Goal: Navigation & Orientation: Find specific page/section

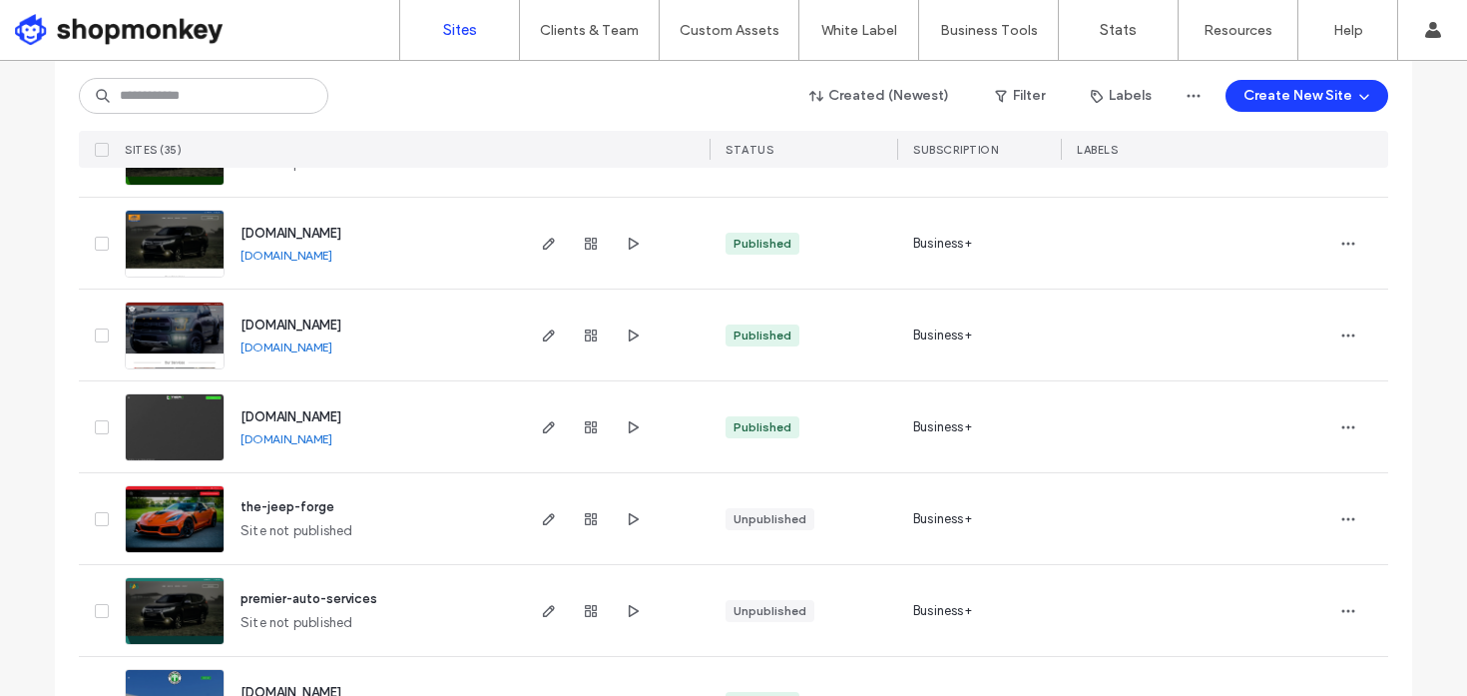
scroll to position [1011, 0]
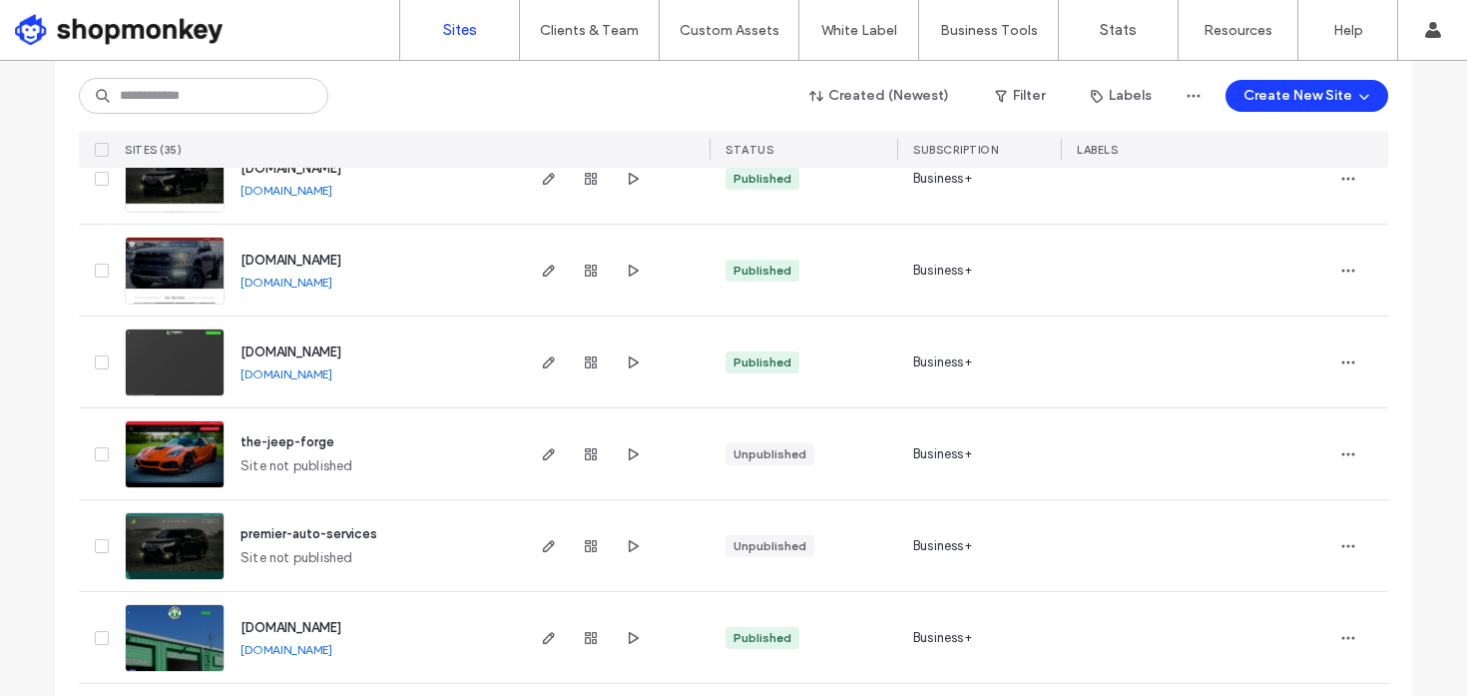
click at [285, 436] on span "the-jeep-forge" at bounding box center [288, 441] width 94 height 15
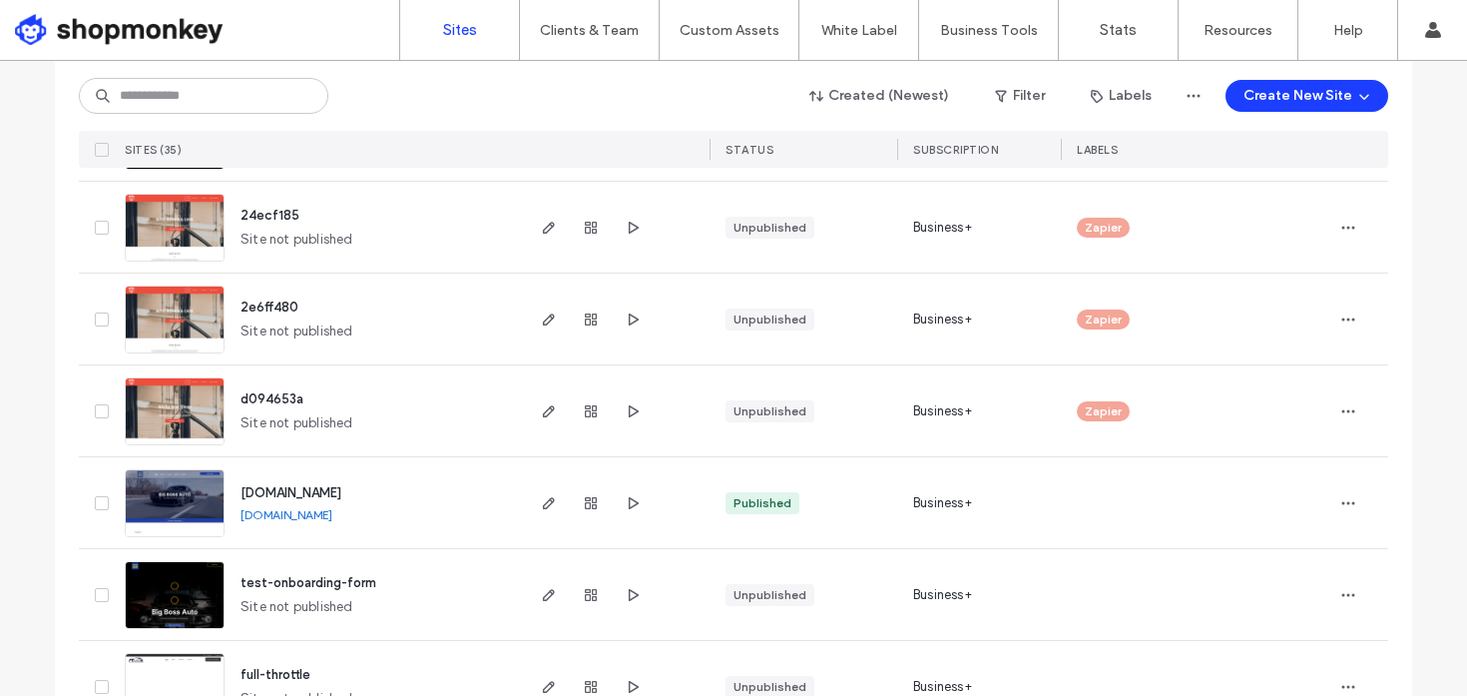
scroll to position [1979, 0]
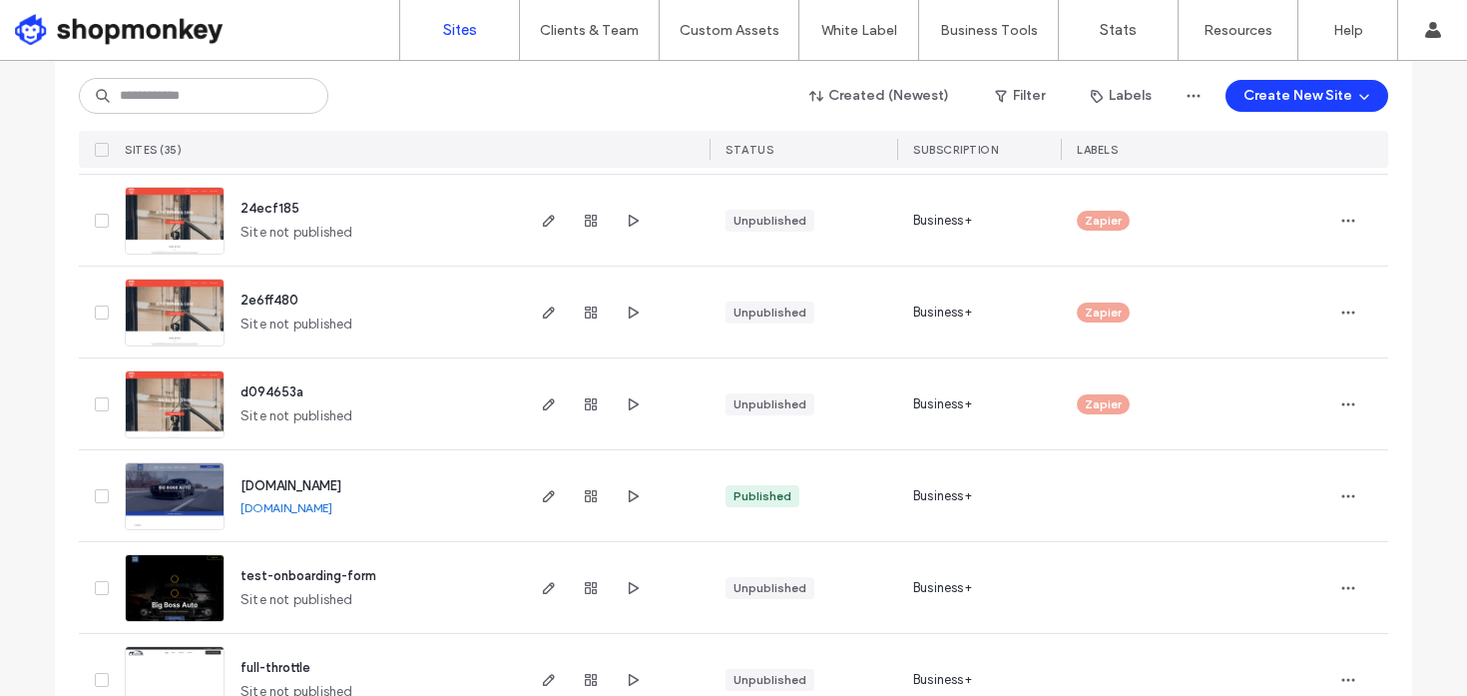
click at [341, 486] on span "big-boss-auto.websites.shopmonkey.io" at bounding box center [291, 485] width 101 height 15
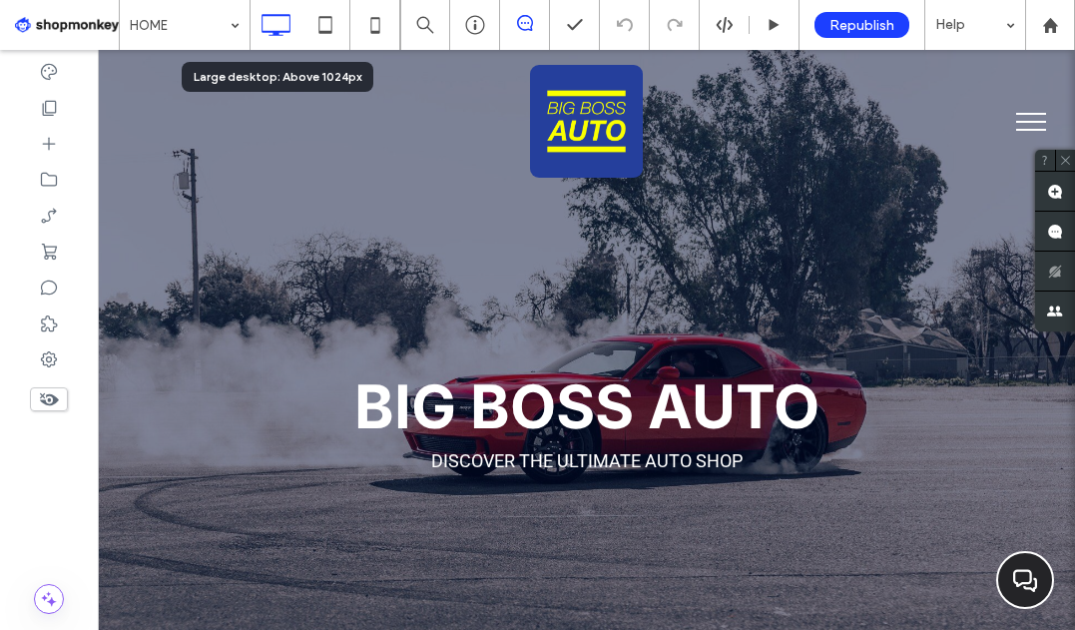
click at [274, 21] on icon at bounding box center [276, 25] width 40 height 40
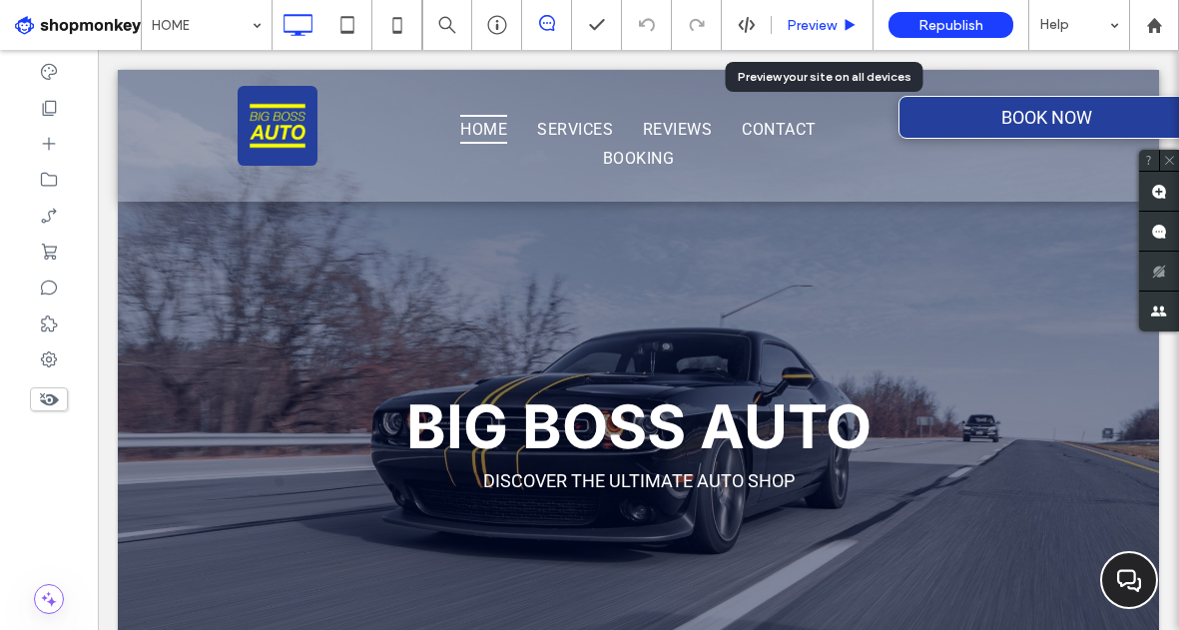
click at [803, 28] on span "Preview" at bounding box center [811, 25] width 50 height 17
